Goal: Information Seeking & Learning: Learn about a topic

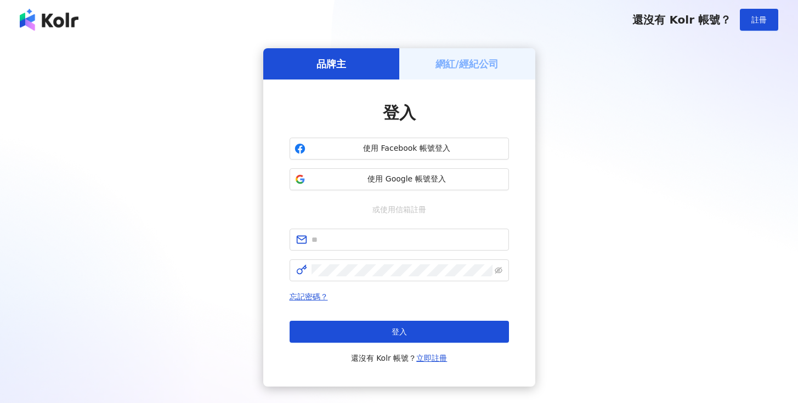
click at [337, 228] on div "登入 使用 Facebook 帳號登入 使用 Google 帳號登入 或使用信箱註冊 忘記密碼？ 登入 還沒有 Kolr 帳號？ 立即註冊" at bounding box center [399, 232] width 219 height 263
click at [339, 238] on input "text" at bounding box center [406, 240] width 191 height 12
type input "**********"
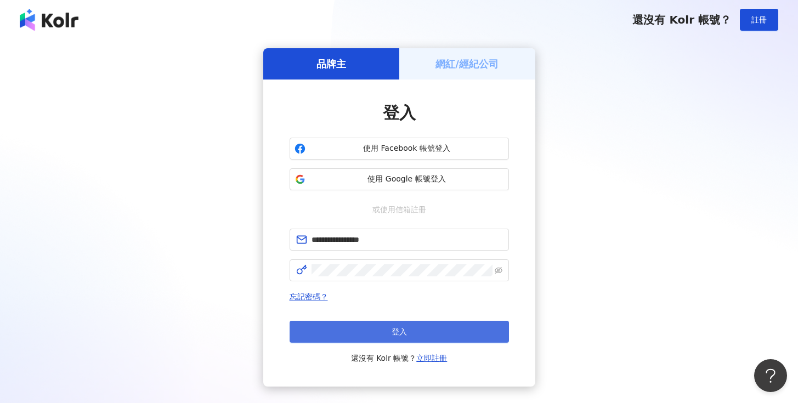
click at [433, 331] on button "登入" at bounding box center [399, 332] width 219 height 22
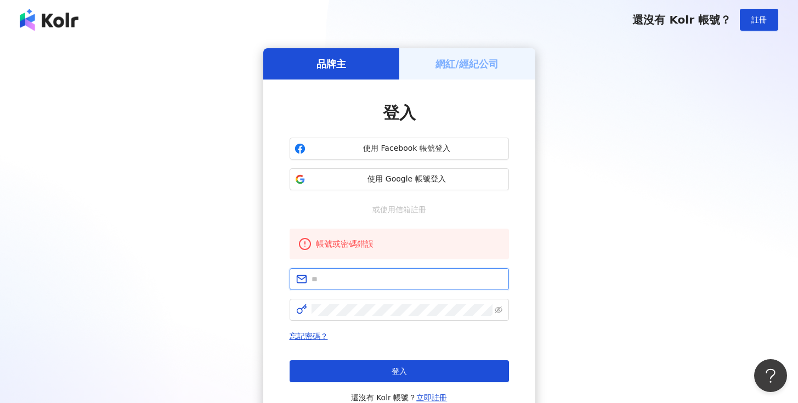
click at [354, 275] on input "text" at bounding box center [406, 279] width 191 height 12
type input "**********"
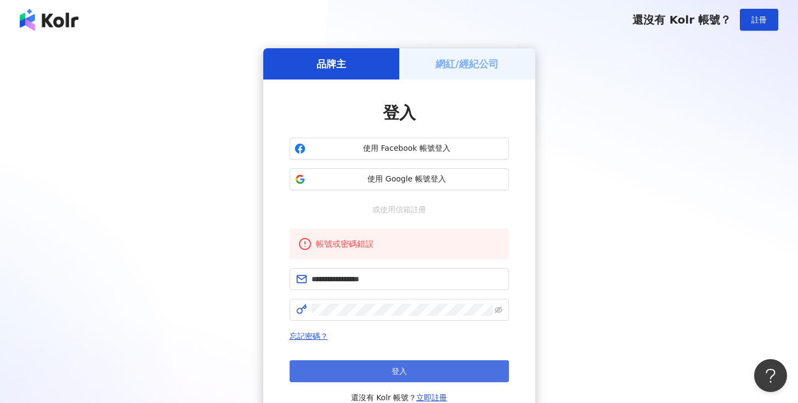
click at [401, 376] on button "登入" at bounding box center [399, 371] width 219 height 22
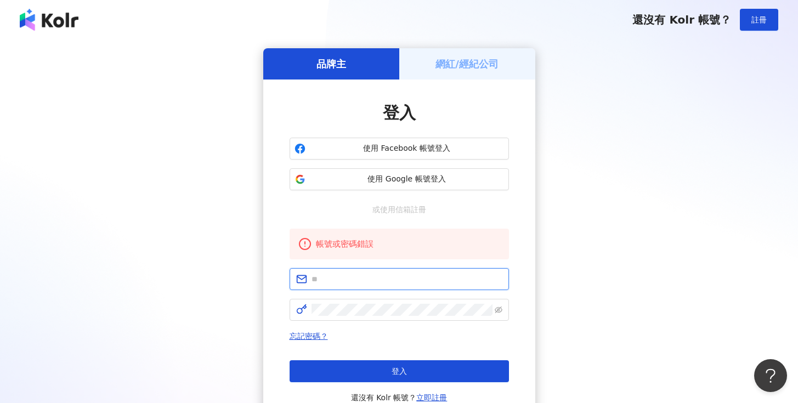
click at [332, 277] on input "text" at bounding box center [406, 279] width 191 height 12
type input "**********"
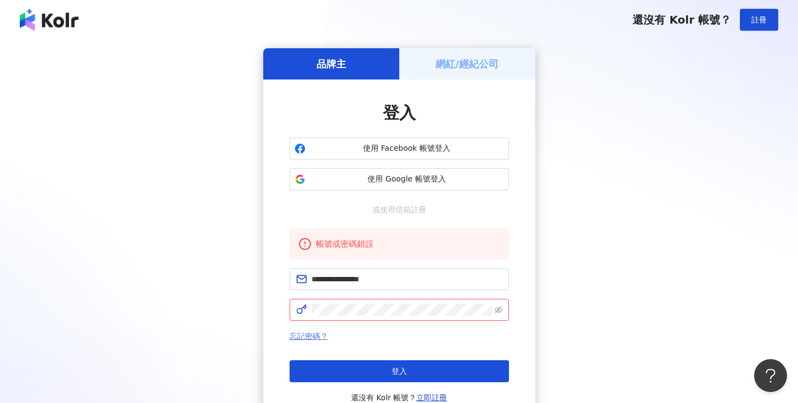
click at [314, 335] on link "忘記密碼？" at bounding box center [309, 336] width 38 height 9
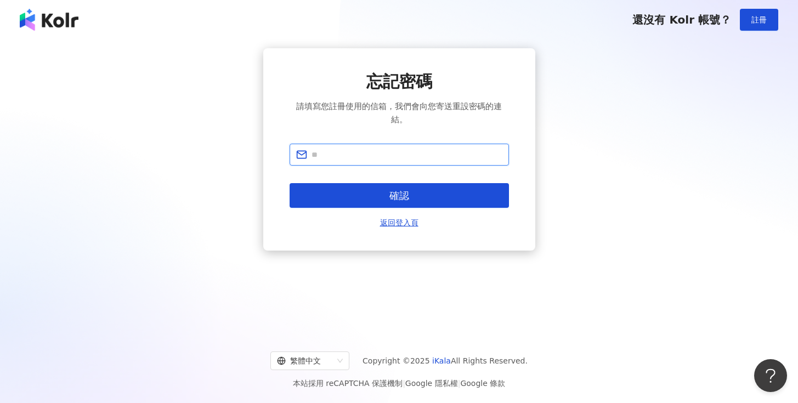
click at [341, 158] on input "text" at bounding box center [406, 155] width 191 height 12
type input "**********"
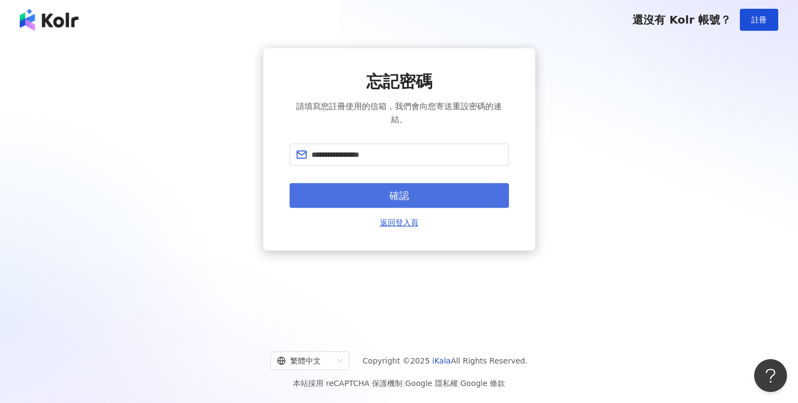
click at [353, 186] on button "確認" at bounding box center [399, 195] width 219 height 25
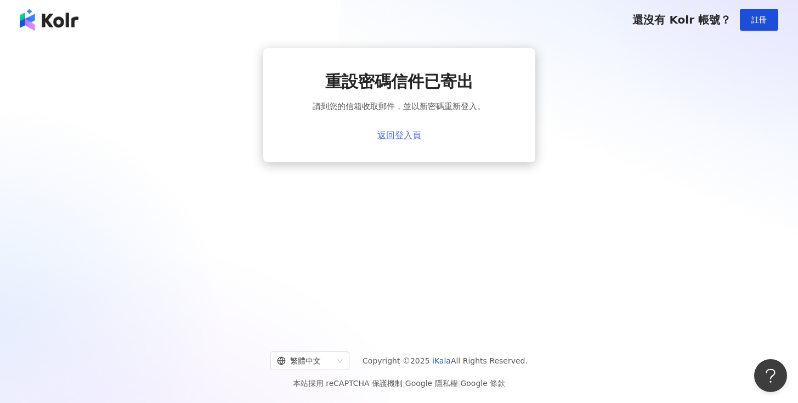
click at [398, 137] on link "返回登入頁" at bounding box center [399, 135] width 44 height 10
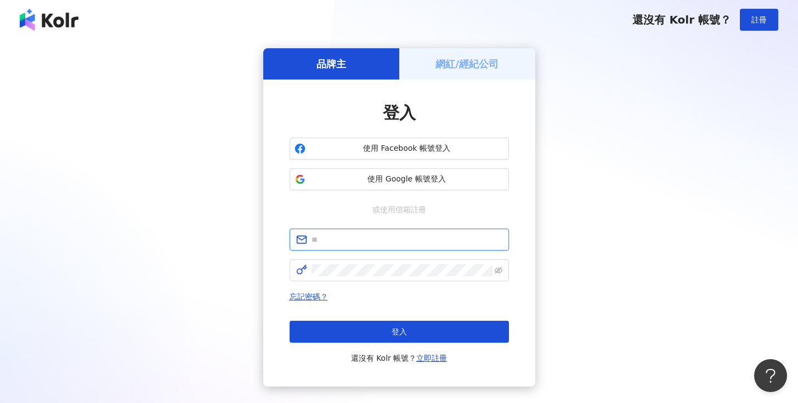
click at [322, 238] on input "text" at bounding box center [406, 240] width 191 height 12
type input "**********"
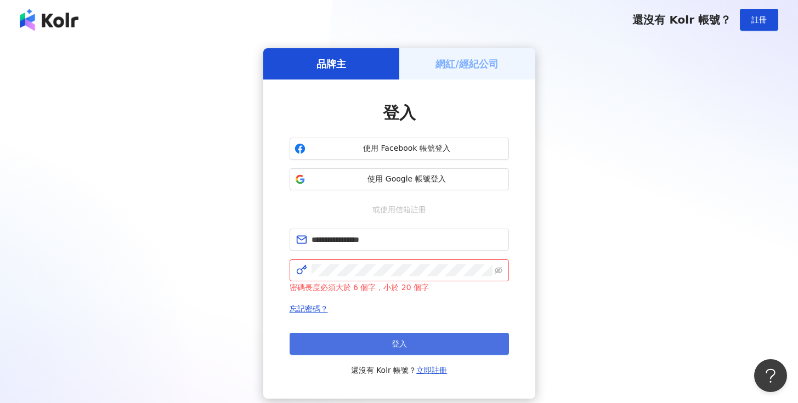
click at [390, 333] on button "登入" at bounding box center [399, 344] width 219 height 22
click at [393, 346] on span "登入" at bounding box center [398, 343] width 15 height 9
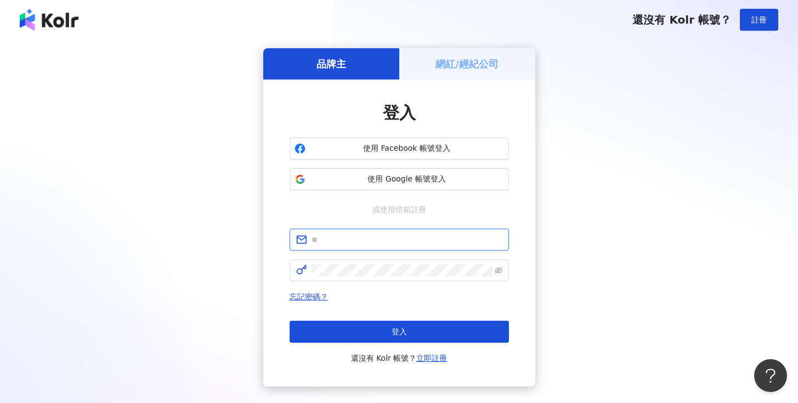
click at [345, 238] on input "text" at bounding box center [406, 240] width 191 height 12
type input "**********"
click at [329, 276] on span at bounding box center [399, 270] width 219 height 22
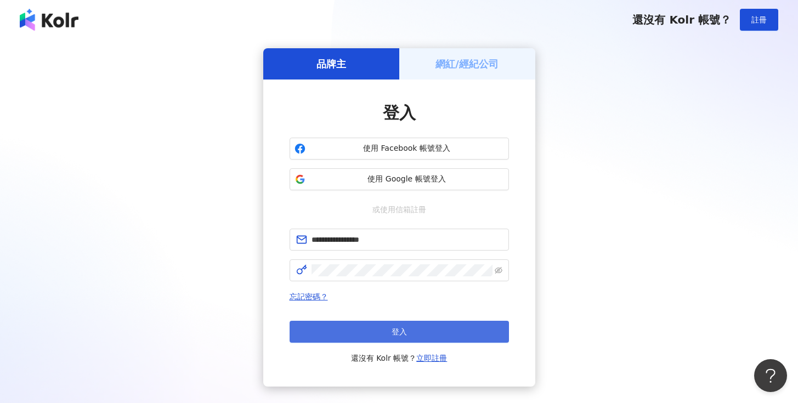
click at [378, 330] on button "登入" at bounding box center [399, 332] width 219 height 22
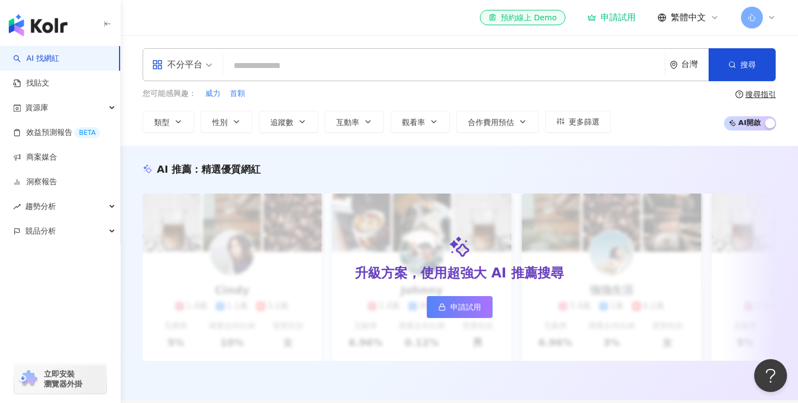
click at [615, 20] on div "申請試用" at bounding box center [611, 17] width 48 height 11
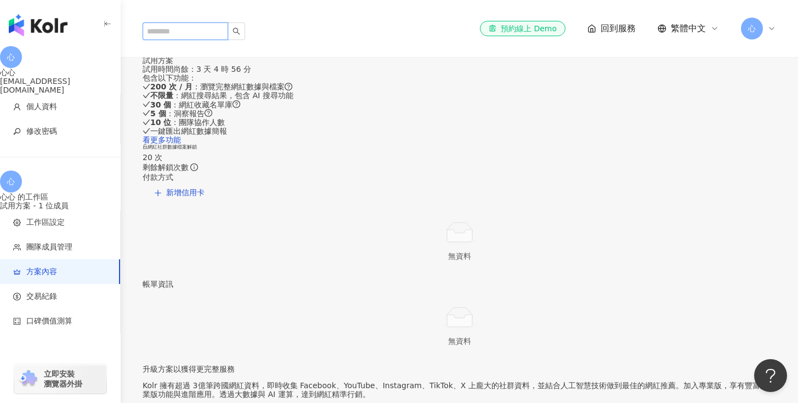
click at [193, 22] on input "search" at bounding box center [186, 31] width 86 height 18
click at [38, 22] on img "button" at bounding box center [38, 25] width 59 height 22
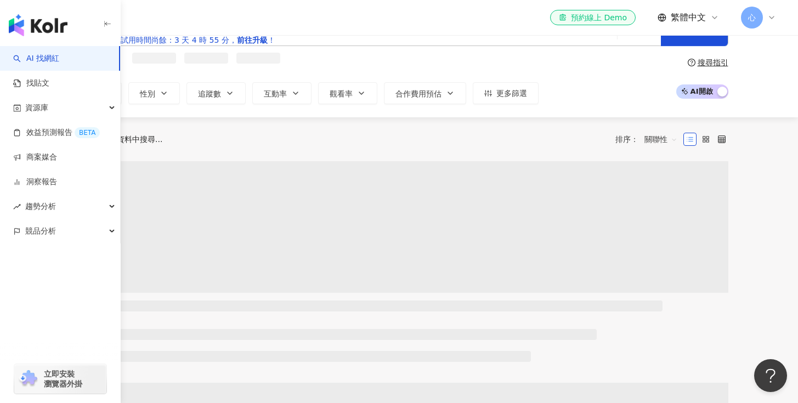
click at [265, 41] on input "search" at bounding box center [383, 30] width 457 height 21
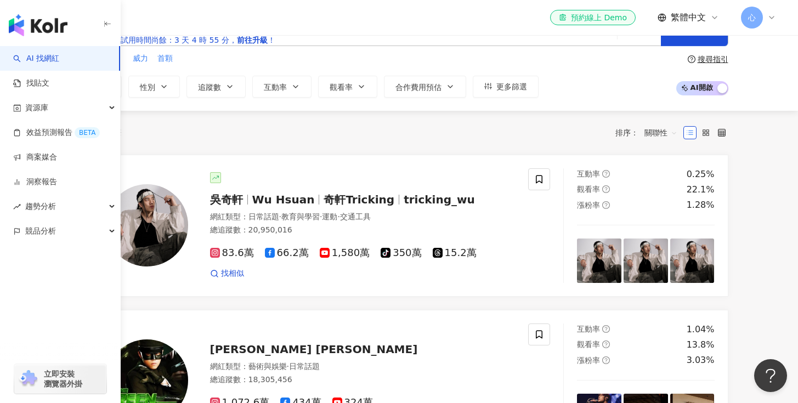
type input "*****"
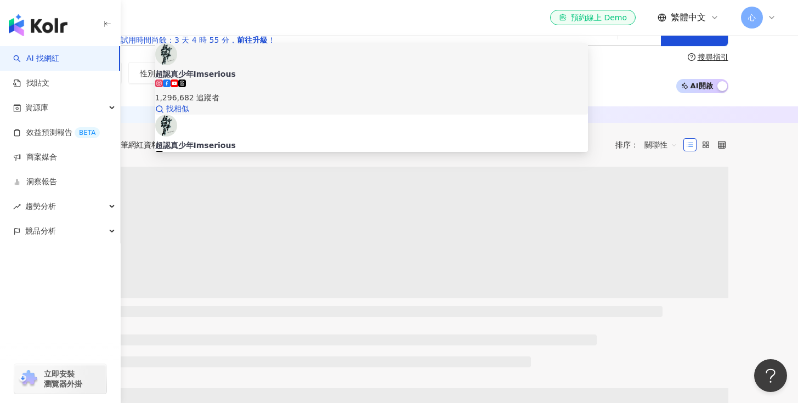
click at [310, 80] on div "超認真少年Imserious" at bounding box center [371, 74] width 433 height 11
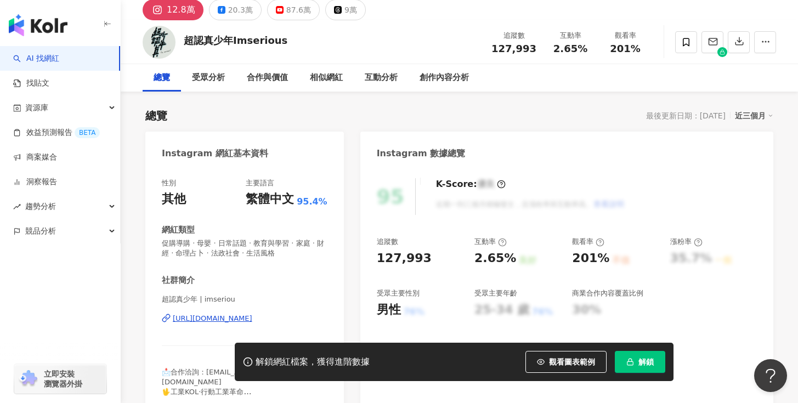
scroll to position [59, 0]
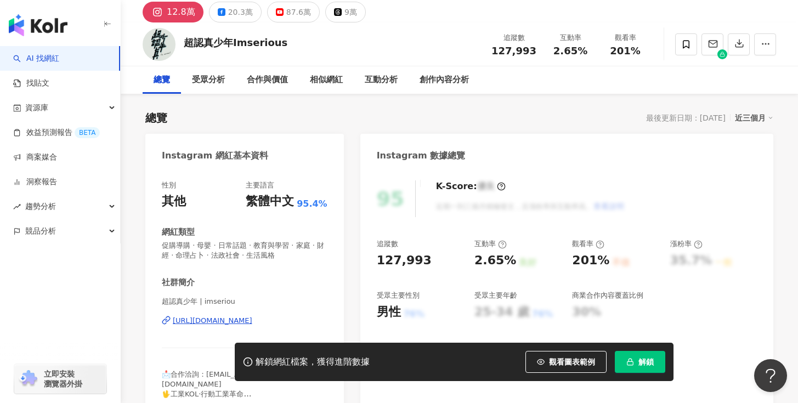
click at [643, 353] on button "解鎖" at bounding box center [640, 362] width 50 height 22
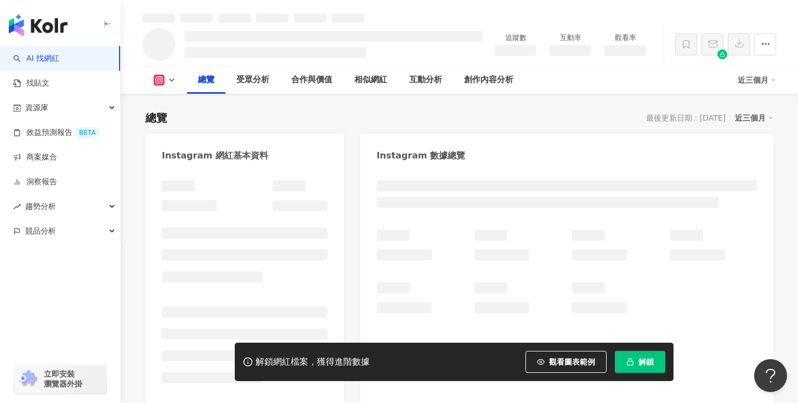
scroll to position [71, 0]
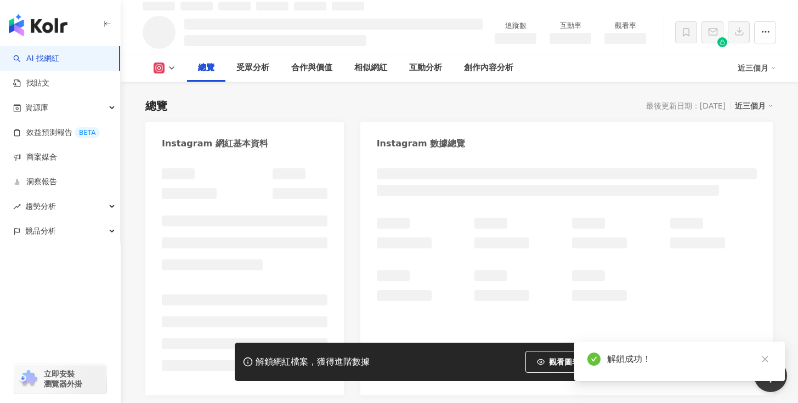
click at [765, 359] on icon "close" at bounding box center [765, 359] width 8 height 8
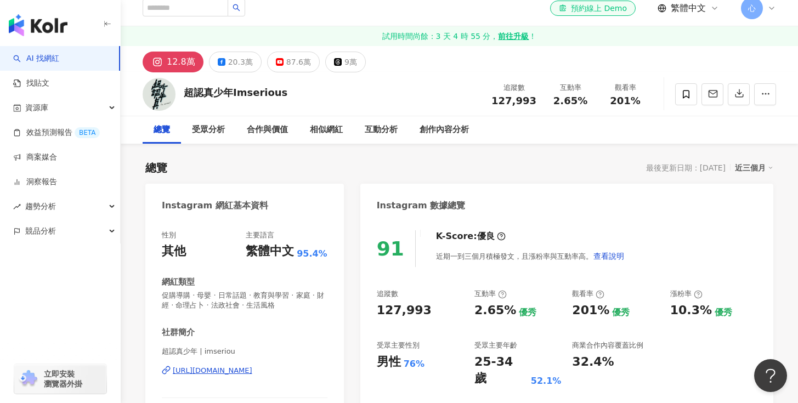
scroll to position [10, 0]
click at [735, 94] on icon "button" at bounding box center [739, 93] width 8 height 8
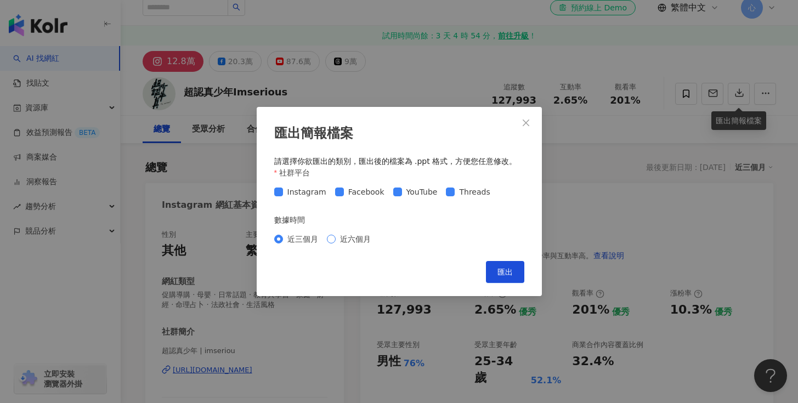
click at [349, 239] on span "近六個月" at bounding box center [355, 239] width 39 height 12
click at [506, 271] on span "匯出" at bounding box center [504, 272] width 15 height 9
click at [524, 121] on icon "close" at bounding box center [526, 122] width 7 height 7
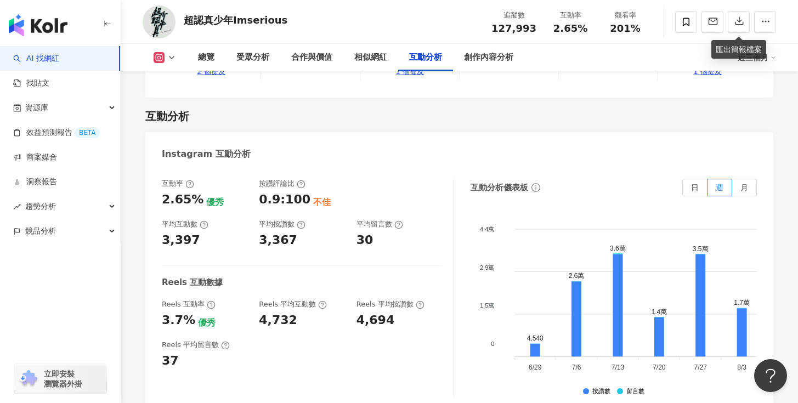
scroll to position [2181, 0]
click at [747, 183] on span "月" at bounding box center [744, 187] width 8 height 9
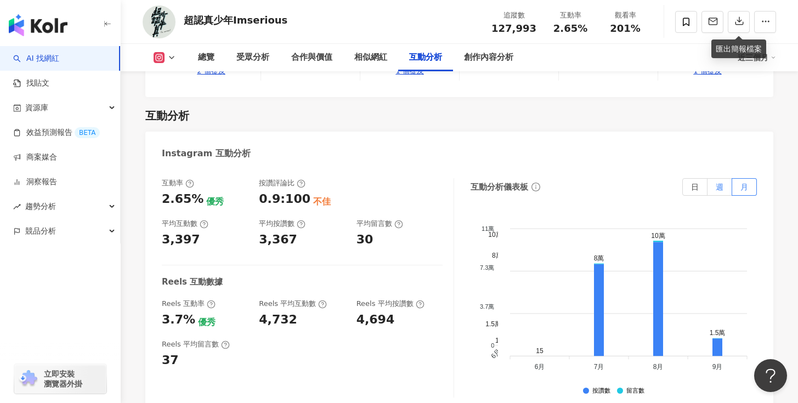
click at [716, 183] on span "週" at bounding box center [720, 187] width 8 height 9
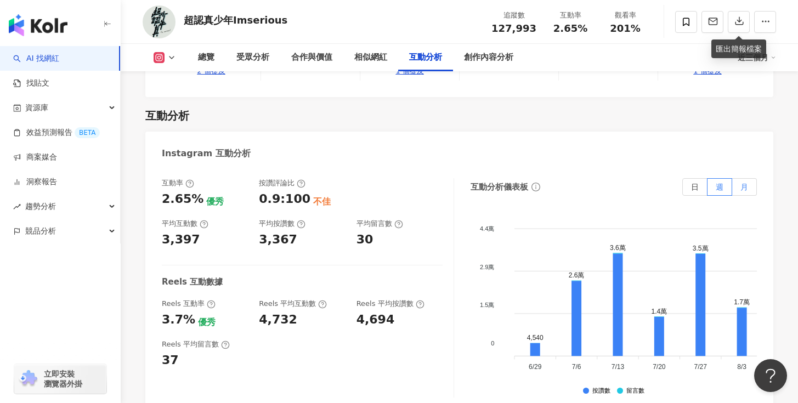
click at [737, 178] on label "月" at bounding box center [744, 187] width 25 height 18
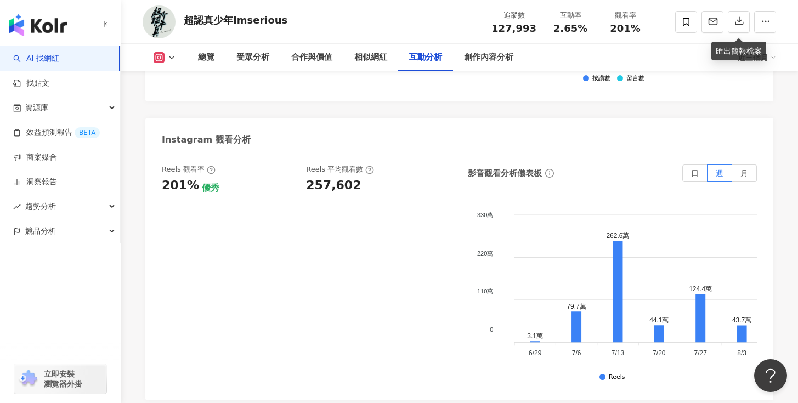
scroll to position [2496, 0]
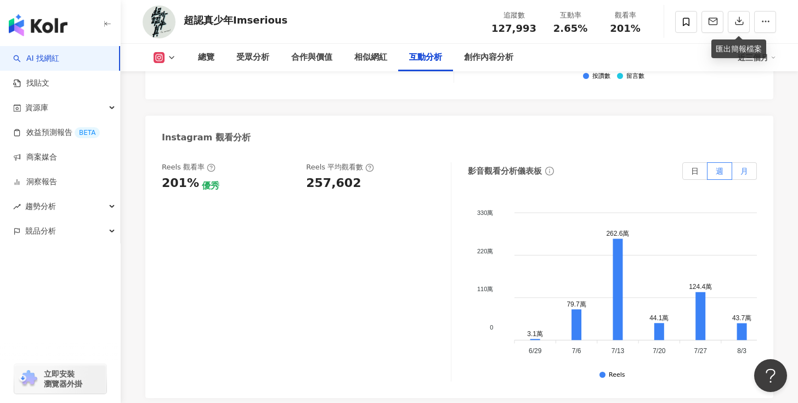
click at [738, 162] on label "月" at bounding box center [744, 171] width 25 height 18
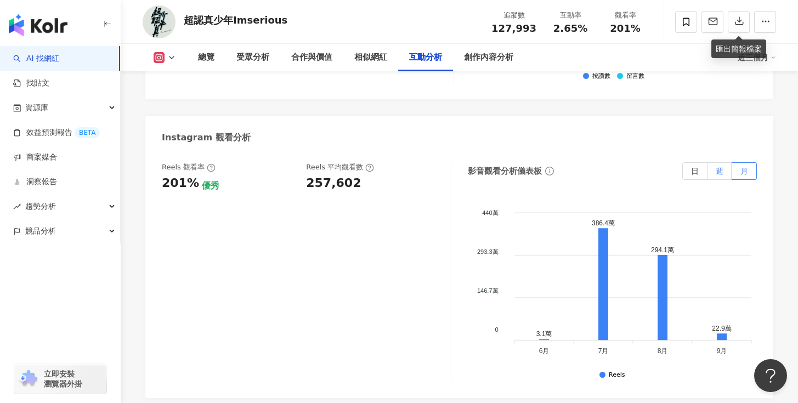
click at [716, 167] on span "週" at bounding box center [720, 171] width 8 height 9
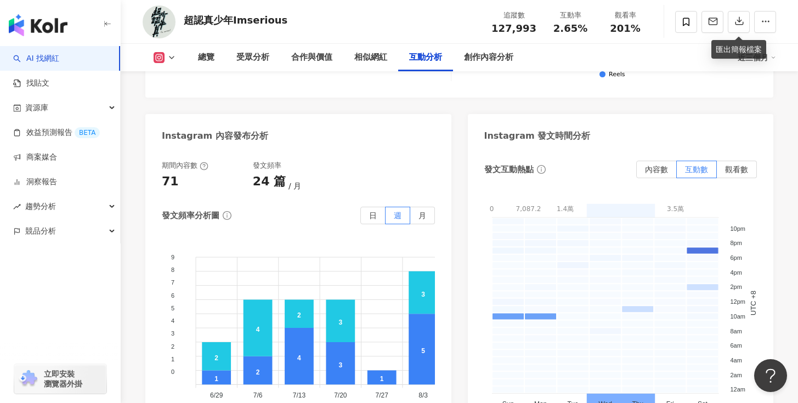
scroll to position [2797, 0]
click at [740, 160] on label "觀看數" at bounding box center [737, 169] width 40 height 18
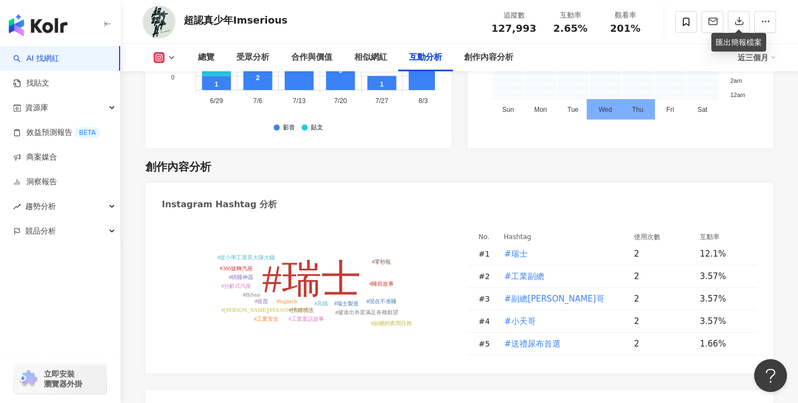
scroll to position [3100, 0]
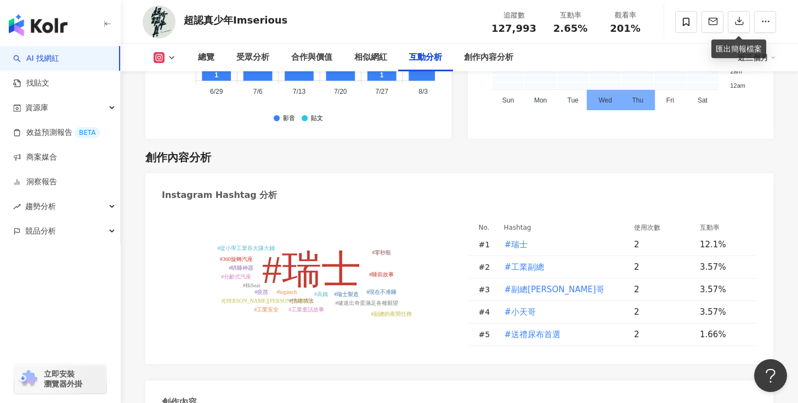
click at [169, 55] on icon at bounding box center [171, 57] width 9 height 9
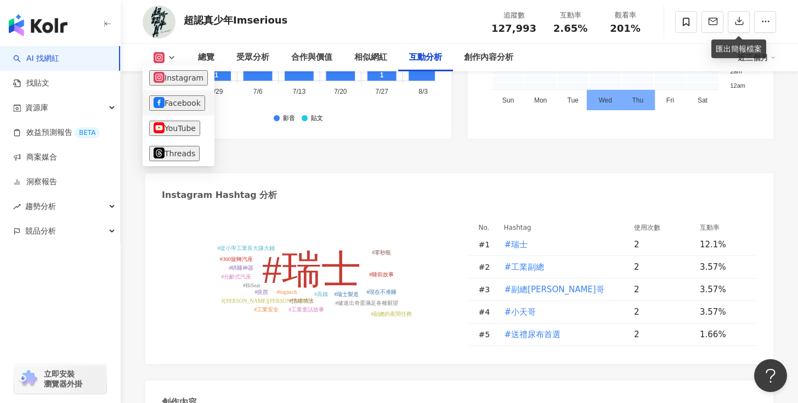
drag, startPoint x: 178, startPoint y: 101, endPoint x: 189, endPoint y: 110, distance: 14.5
click at [178, 101] on button "Facebook" at bounding box center [177, 102] width 56 height 15
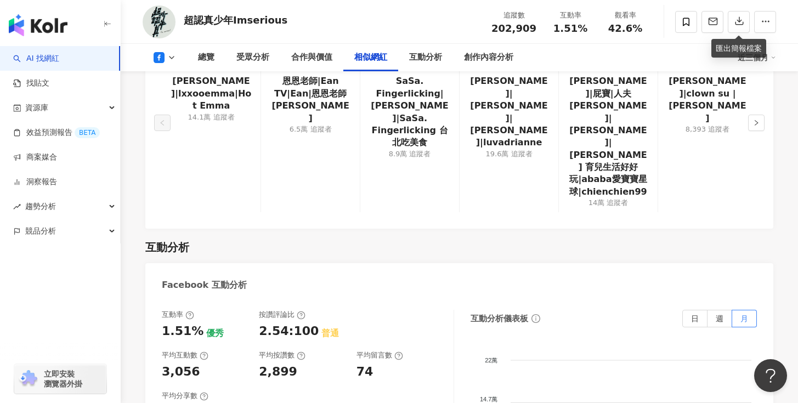
scroll to position [1796, 0]
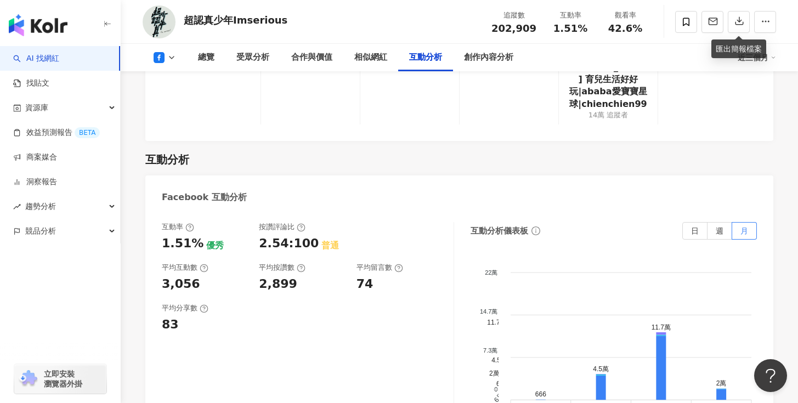
click at [722, 175] on div "Facebook 互動分析" at bounding box center [459, 193] width 628 height 36
click at [723, 226] on span "週" at bounding box center [720, 230] width 8 height 9
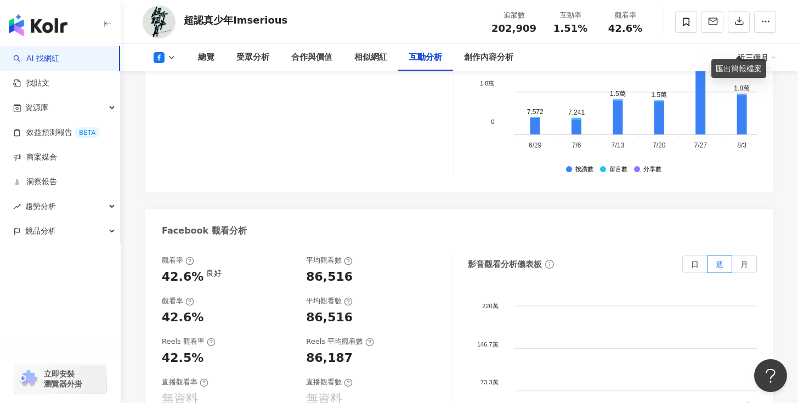
scroll to position [2118, 0]
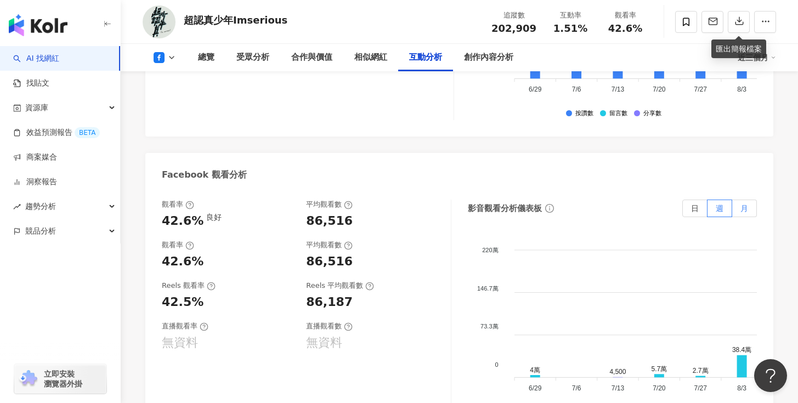
click at [750, 200] on label "月" at bounding box center [744, 209] width 25 height 18
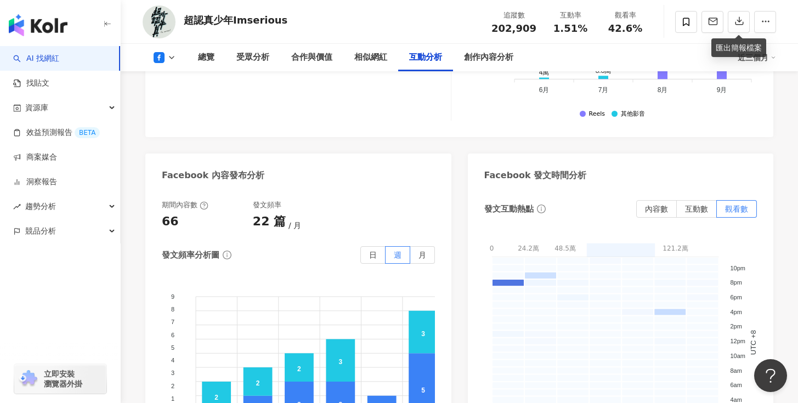
scroll to position [2416, 0]
click at [695, 205] on span "互動數" at bounding box center [696, 209] width 23 height 9
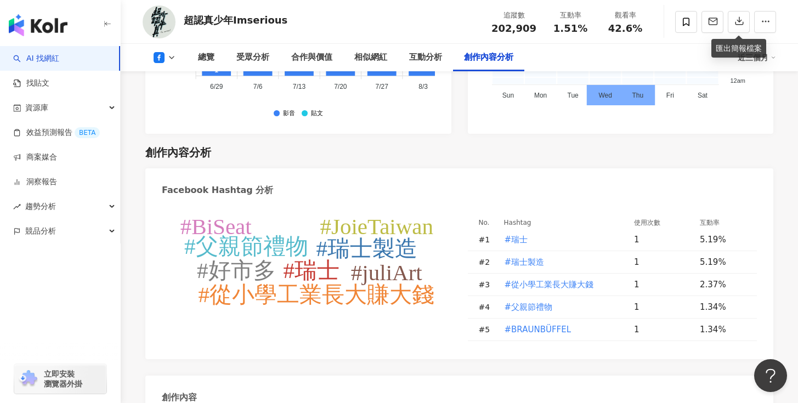
scroll to position [2763, 0]
click at [169, 55] on icon at bounding box center [171, 57] width 9 height 9
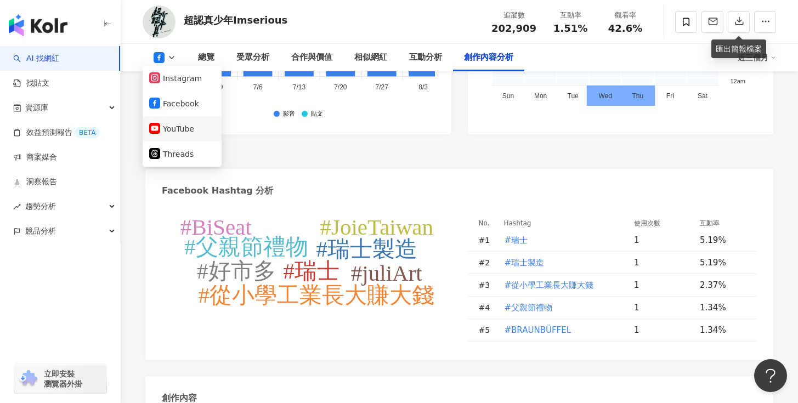
click at [179, 127] on button "YouTube" at bounding box center [182, 128] width 66 height 15
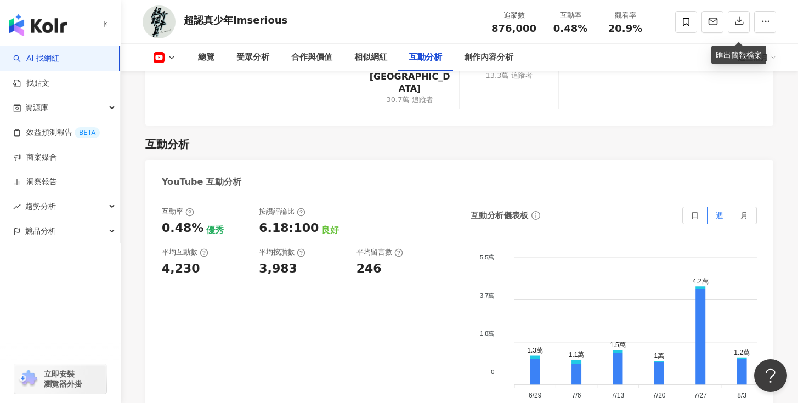
scroll to position [1840, 0]
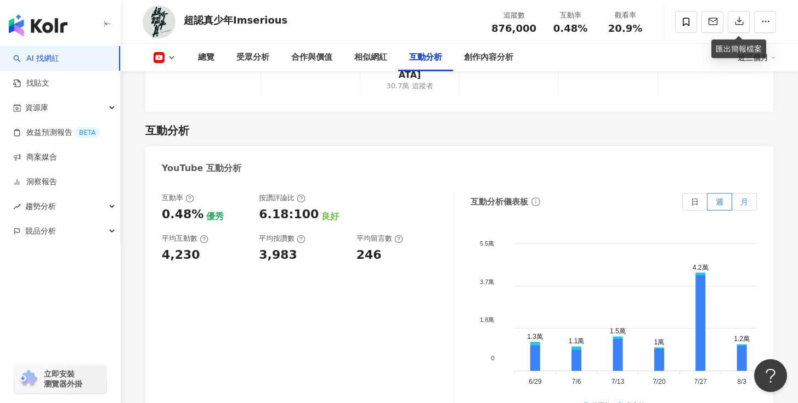
click at [743, 197] on span "月" at bounding box center [744, 201] width 8 height 9
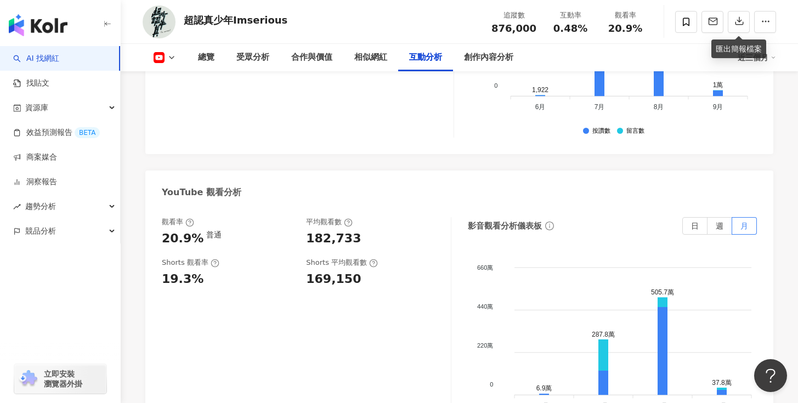
scroll to position [2157, 0]
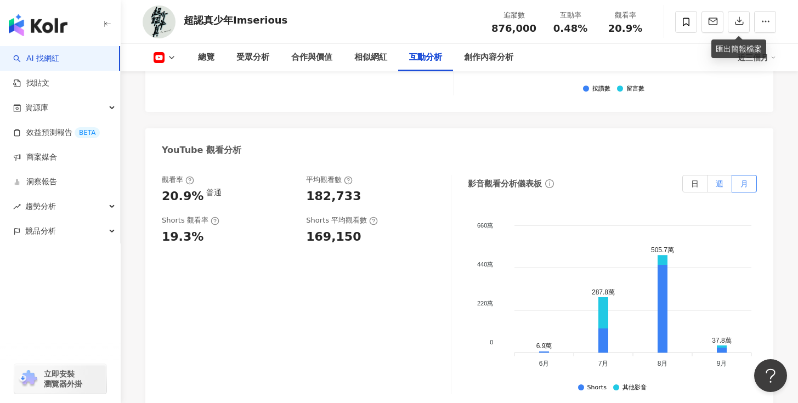
click at [715, 175] on label "週" at bounding box center [719, 184] width 25 height 18
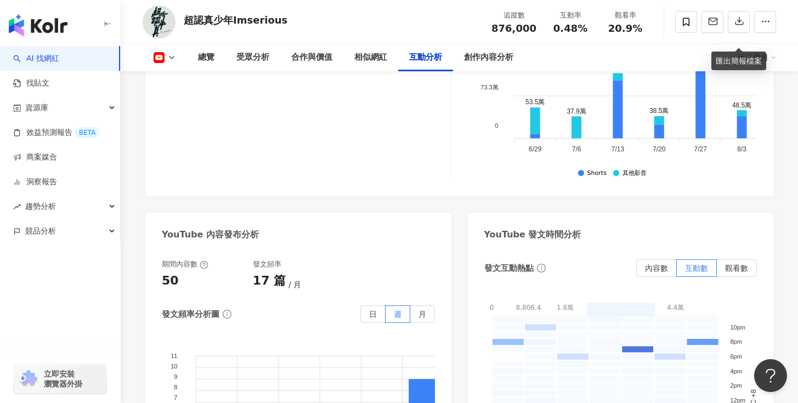
scroll to position [2454, 0]
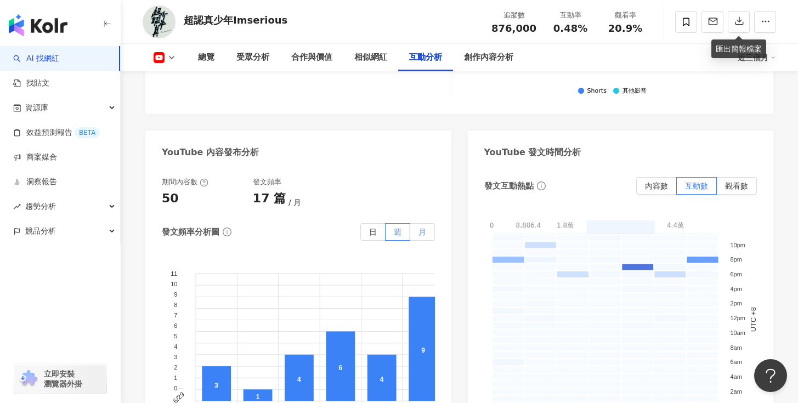
click at [417, 223] on label "月" at bounding box center [422, 232] width 25 height 18
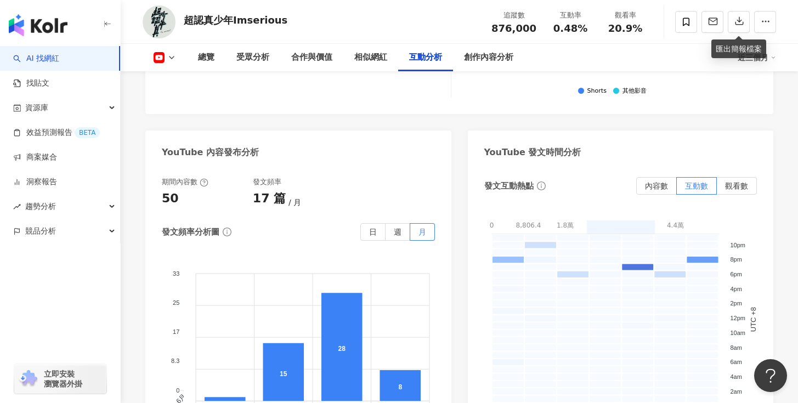
click at [731, 181] on span "觀看數" at bounding box center [736, 185] width 23 height 9
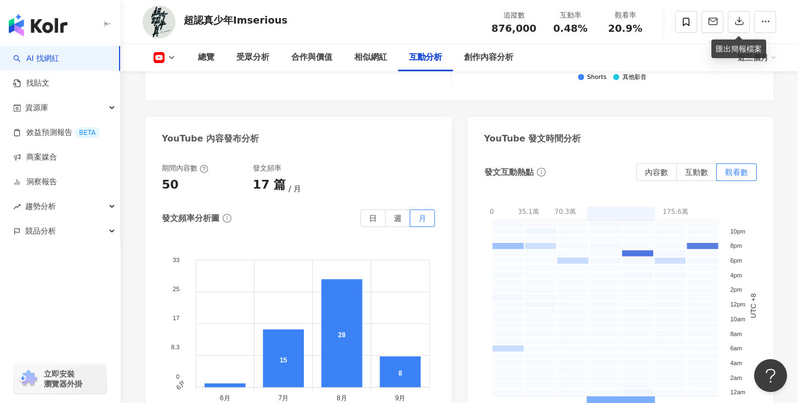
scroll to position [2467, 0]
click at [399, 214] on span "週" at bounding box center [398, 218] width 8 height 9
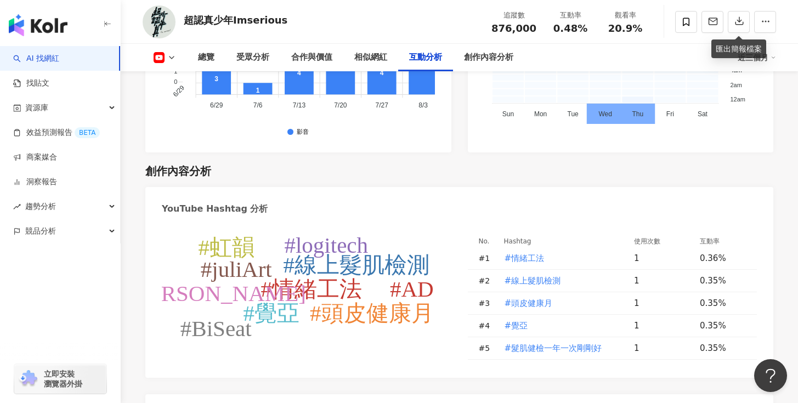
scroll to position [2778, 0]
